Goal: Find specific page/section: Find specific page/section

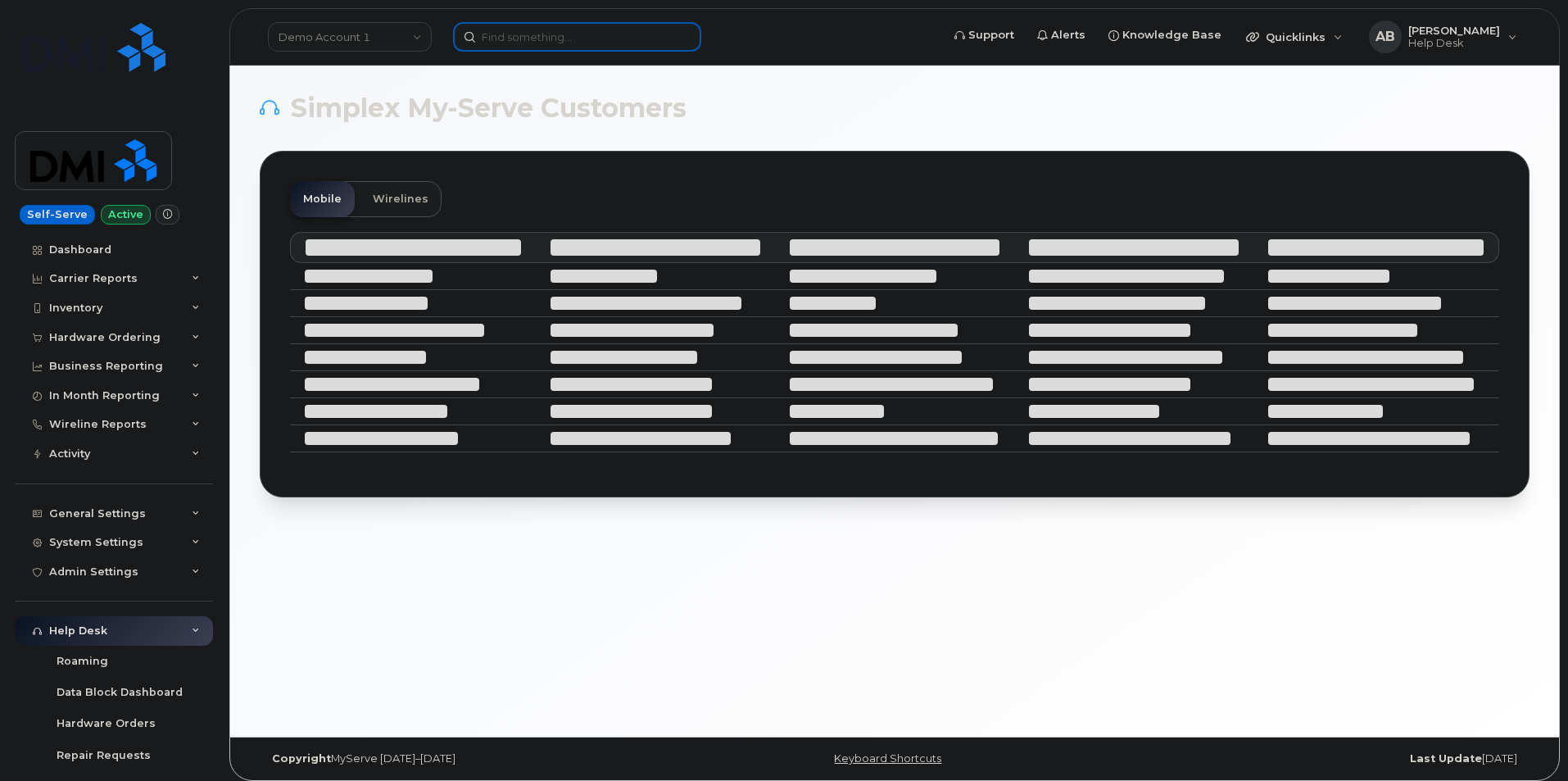
click at [637, 37] on input at bounding box center [577, 37] width 248 height 30
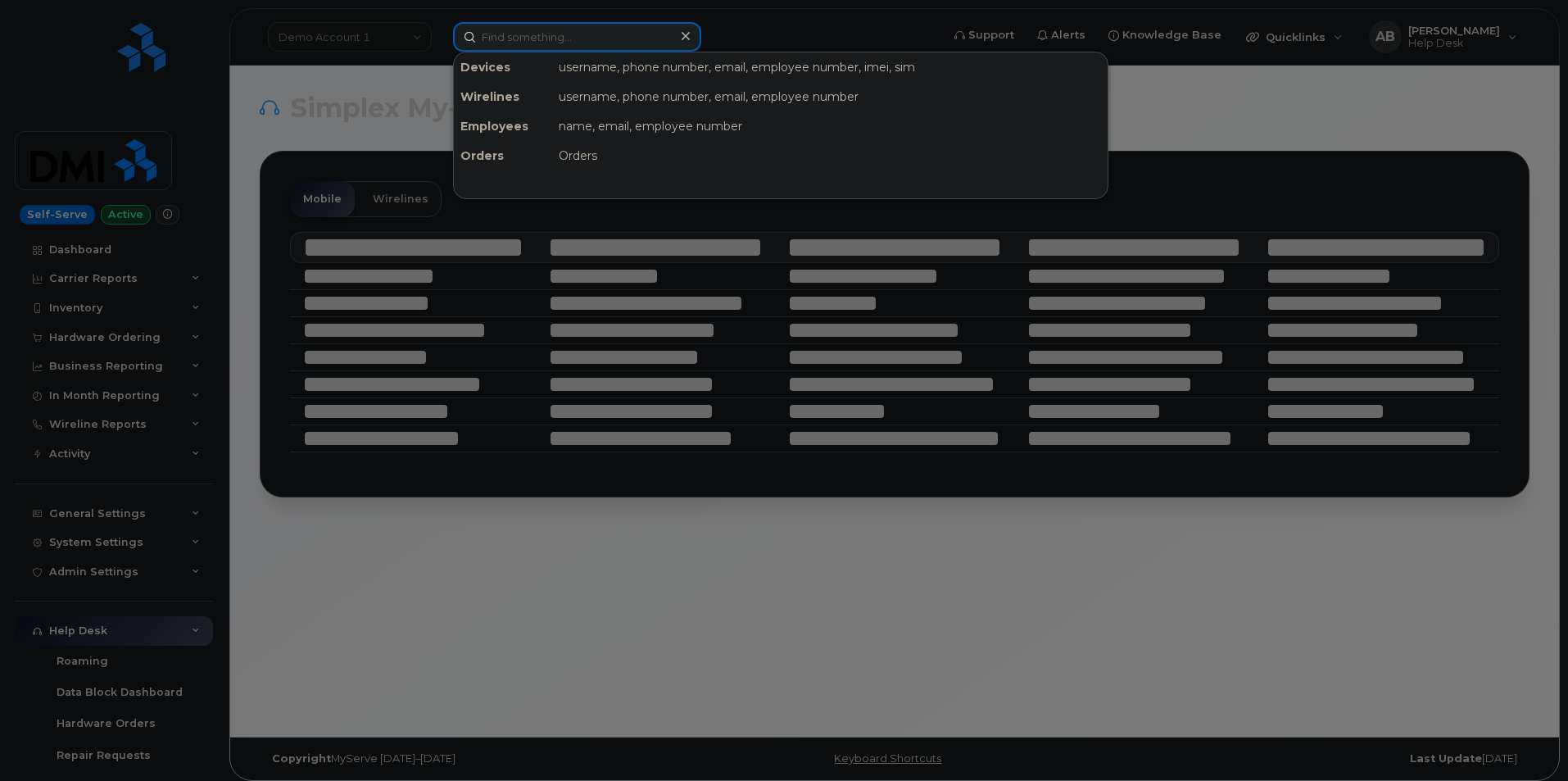
paste input "6059006678"
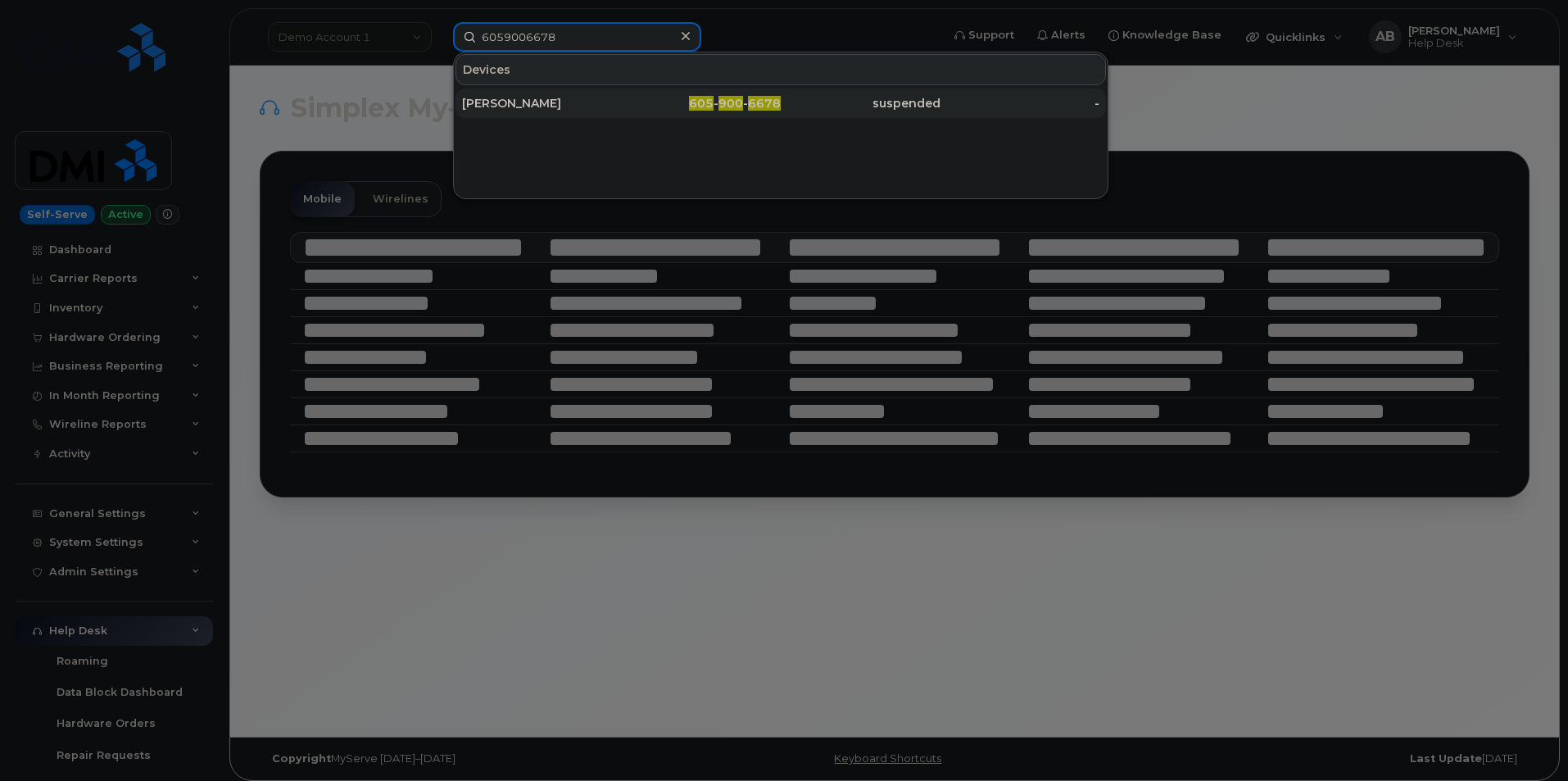
type input "6059006678"
click at [559, 108] on div "[PERSON_NAME]" at bounding box center [542, 103] width 160 height 16
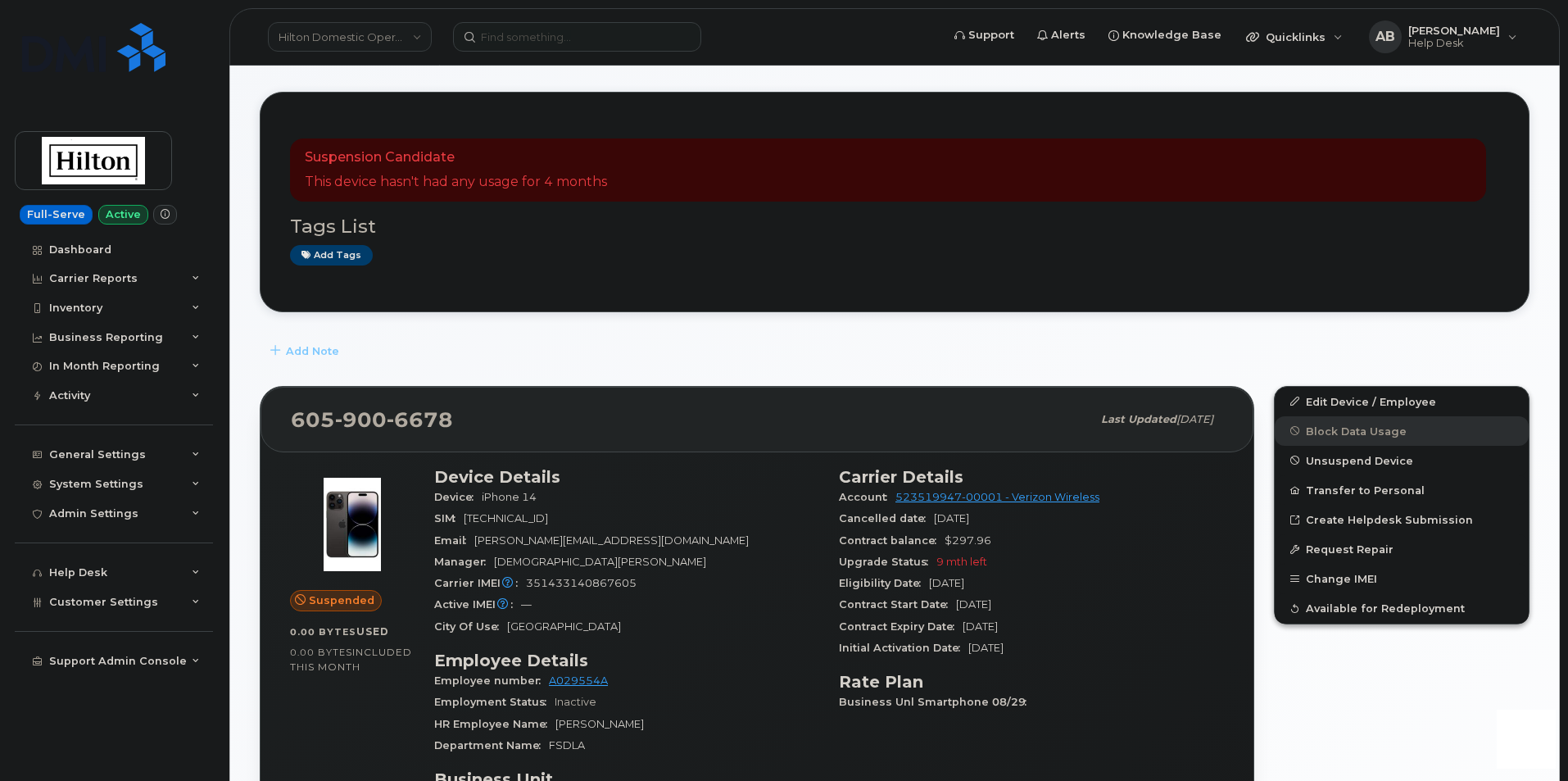
scroll to position [246, 0]
